Goal: Communication & Community: Answer question/provide support

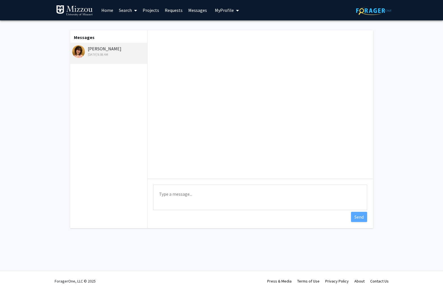
scroll to position [8, 0]
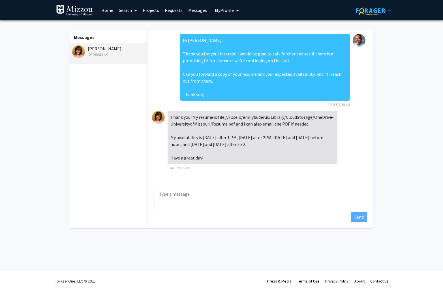
click at [158, 111] on img at bounding box center [158, 117] width 13 height 13
click at [154, 111] on img at bounding box center [158, 117] width 13 height 13
click at [113, 49] on div "[PERSON_NAME] [DATE] 9:38 AM" at bounding box center [109, 51] width 74 height 12
click at [101, 44] on div "[PERSON_NAME] [DATE] 9:38 AM" at bounding box center [108, 53] width 78 height 21
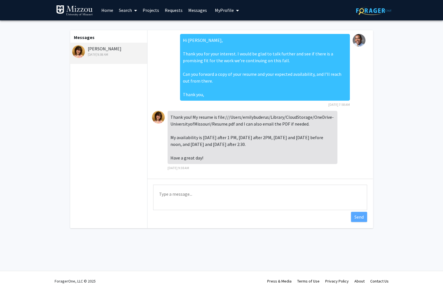
click at [99, 47] on div "[PERSON_NAME] [DATE] 9:38 AM" at bounding box center [109, 51] width 74 height 12
click at [269, 123] on div "Thank you! My resume is file:///Users/emilybuderus/Library/CloudStorage/OneDriv…" at bounding box center [253, 137] width 170 height 53
click at [245, 111] on div "Thank you! My resume is file:///Users/emilybuderus/Library/CloudStorage/OneDriv…" at bounding box center [253, 137] width 170 height 53
drag, startPoint x: 234, startPoint y: 117, endPoint x: 252, endPoint y: 115, distance: 18.2
click at [217, 111] on div "Thank you! My resume is file:///Users/emilybuderus/Library/CloudStorage/OneDriv…" at bounding box center [253, 137] width 170 height 53
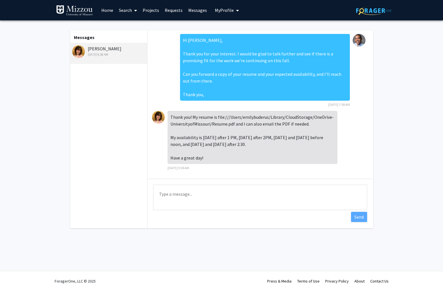
click at [254, 116] on div "Thank you! My resume is file:///Users/emilybuderus/Library/CloudStorage/OneDriv…" at bounding box center [253, 137] width 170 height 53
click at [389, 117] on fg-messaging "Messages [PERSON_NAME] [DATE] 9:38 AM Hi [PERSON_NAME], Thank you for your inte…" at bounding box center [221, 130] width 443 height 221
drag, startPoint x: 91, startPoint y: 93, endPoint x: 93, endPoint y: 57, distance: 36.6
click at [91, 73] on div "Messages [PERSON_NAME] [DATE] 9:38 AM" at bounding box center [108, 129] width 78 height 198
click at [110, 11] on link "Home" at bounding box center [108, 10] width 18 height 20
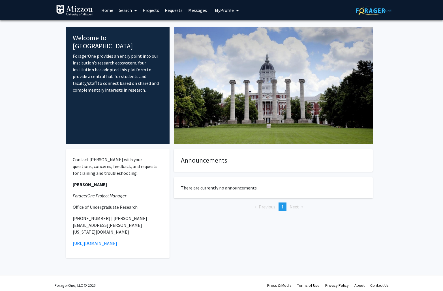
click at [200, 8] on link "Messages" at bounding box center [197, 10] width 24 height 20
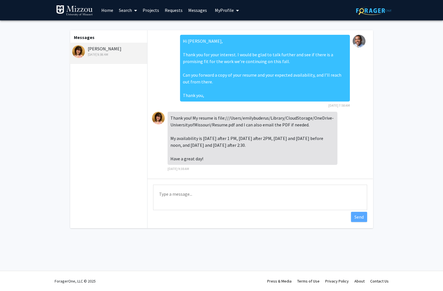
scroll to position [8, 0]
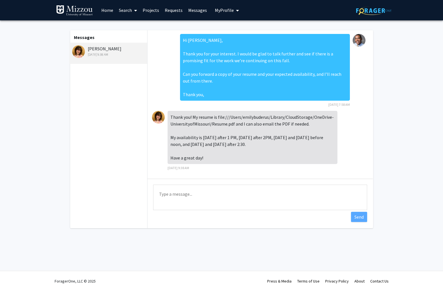
click at [112, 49] on div "[PERSON_NAME] [DATE] 9:38 AM" at bounding box center [109, 51] width 74 height 12
click at [163, 111] on img at bounding box center [158, 117] width 13 height 13
click at [195, 114] on div "Thank you! My resume is file:///Users/emilybuderus/Library/CloudStorage/OneDriv…" at bounding box center [253, 137] width 170 height 53
click at [159, 111] on img at bounding box center [158, 117] width 13 height 13
click at [161, 74] on div "Hi [PERSON_NAME], Thank you for your interest. I would be glad to talk further …" at bounding box center [260, 72] width 216 height 77
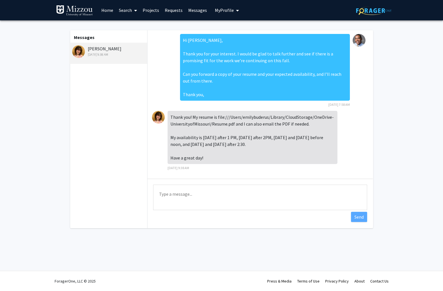
scroll to position [0, 0]
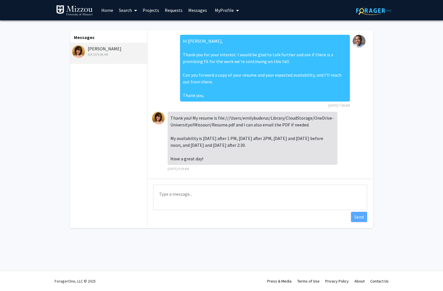
click at [119, 45] on div "[PERSON_NAME] [DATE] 9:38 AM" at bounding box center [109, 51] width 74 height 12
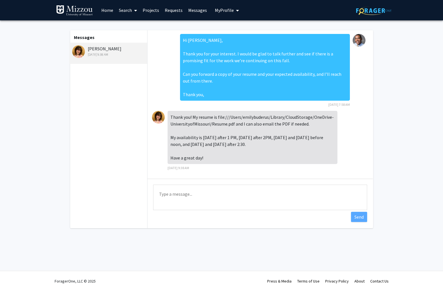
click at [87, 47] on div "[PERSON_NAME] [DATE] 9:38 AM" at bounding box center [109, 51] width 74 height 12
click at [207, 198] on textarea "Type a message" at bounding box center [260, 197] width 214 height 25
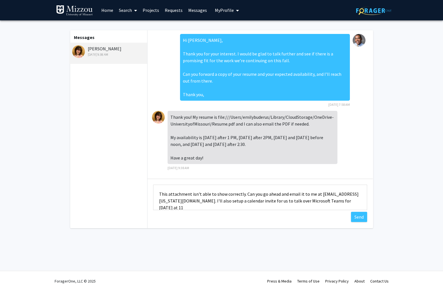
scroll to position [1, 0]
click at [242, 193] on textarea "This attachment isn't able to show correctly. Can you go ahead and email it to …" at bounding box center [260, 197] width 214 height 25
type textarea "This attachment isn't able to show correctly on this site. Can you go ahead and…"
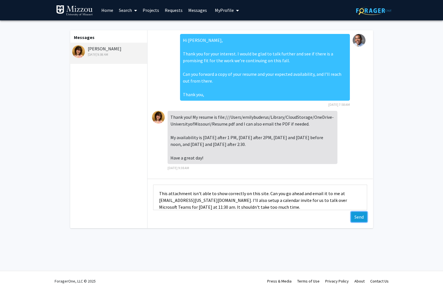
click at [360, 216] on button "Send" at bounding box center [359, 217] width 16 height 10
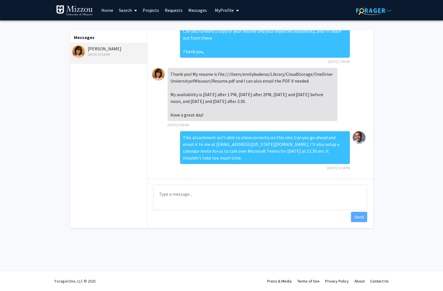
scroll to position [0, 0]
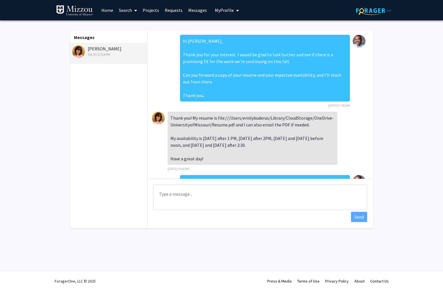
click at [110, 8] on link "Home" at bounding box center [108, 10] width 18 height 20
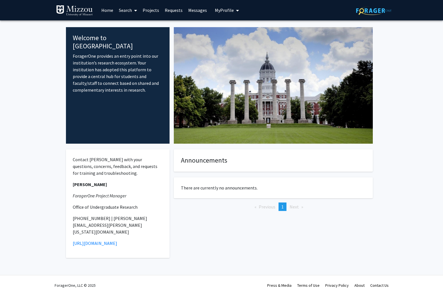
click at [225, 11] on span "My Profile" at bounding box center [224, 10] width 19 height 6
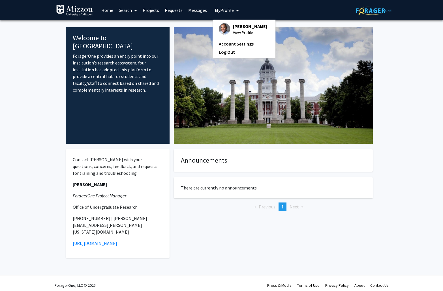
click at [242, 26] on span "[PERSON_NAME]" at bounding box center [250, 26] width 34 height 6
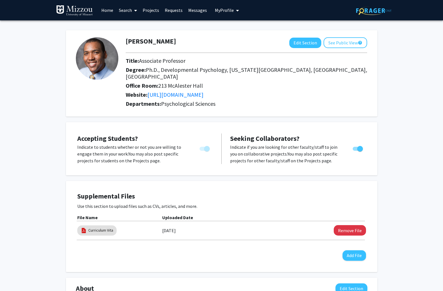
click at [299, 42] on button "Edit Section" at bounding box center [305, 43] width 32 height 10
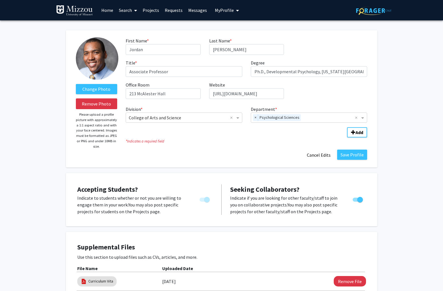
click at [148, 13] on link "Projects" at bounding box center [151, 10] width 22 height 20
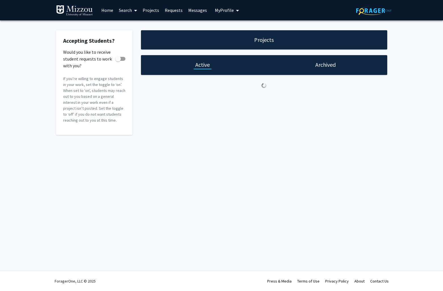
checkbox input "true"
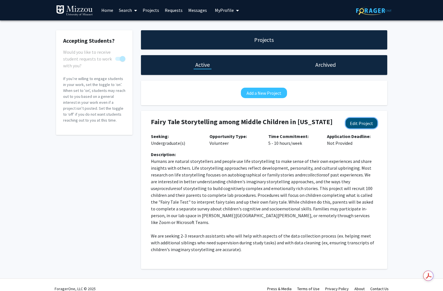
click at [373, 125] on button "Edit Project" at bounding box center [362, 123] width 32 height 10
select select "5 - 10"
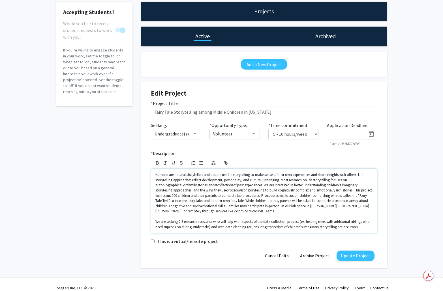
scroll to position [35, 0]
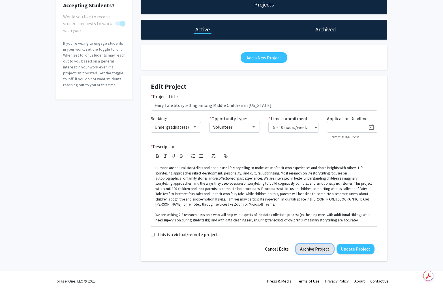
click at [324, 247] on button "Archive Project" at bounding box center [315, 249] width 38 height 10
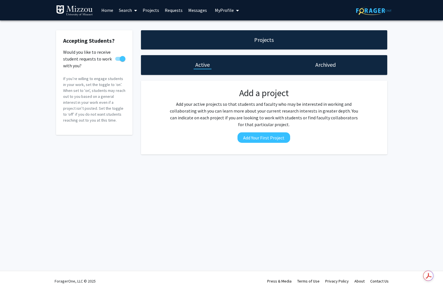
click at [223, 11] on span "My Profile" at bounding box center [224, 10] width 19 height 6
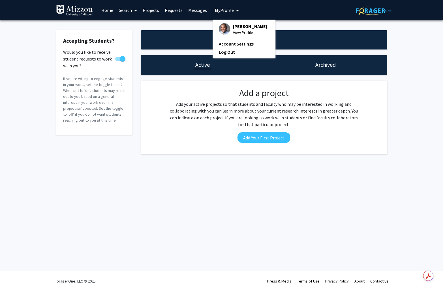
click at [248, 27] on span "[PERSON_NAME]" at bounding box center [250, 26] width 34 height 6
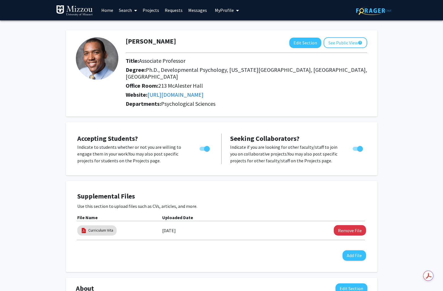
click at [202, 147] on span "Toggle" at bounding box center [205, 149] width 10 height 4
click at [202, 151] on input "Would you like to permit student requests?" at bounding box center [202, 151] width 0 height 0
checkbox input "false"
